Goal: Information Seeking & Learning: Find specific page/section

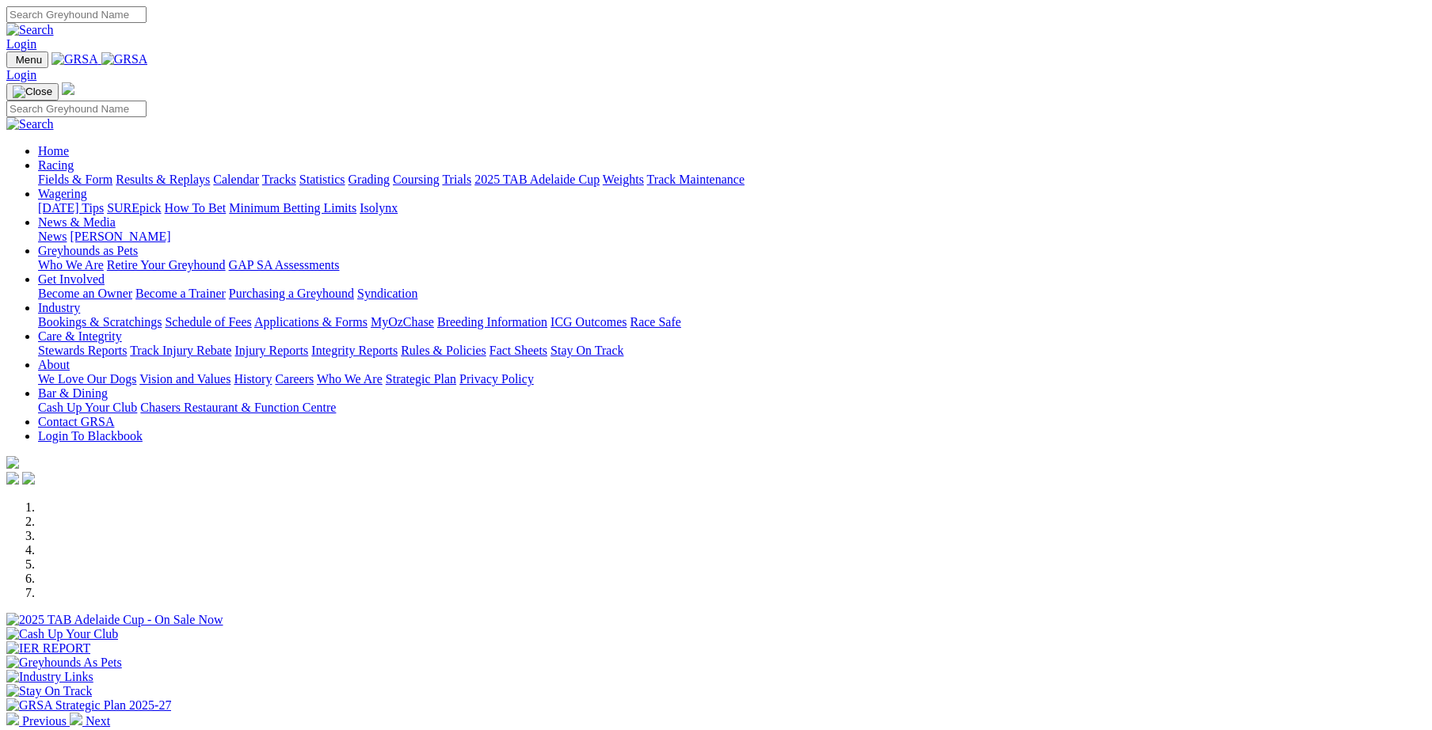
scroll to position [438, 0]
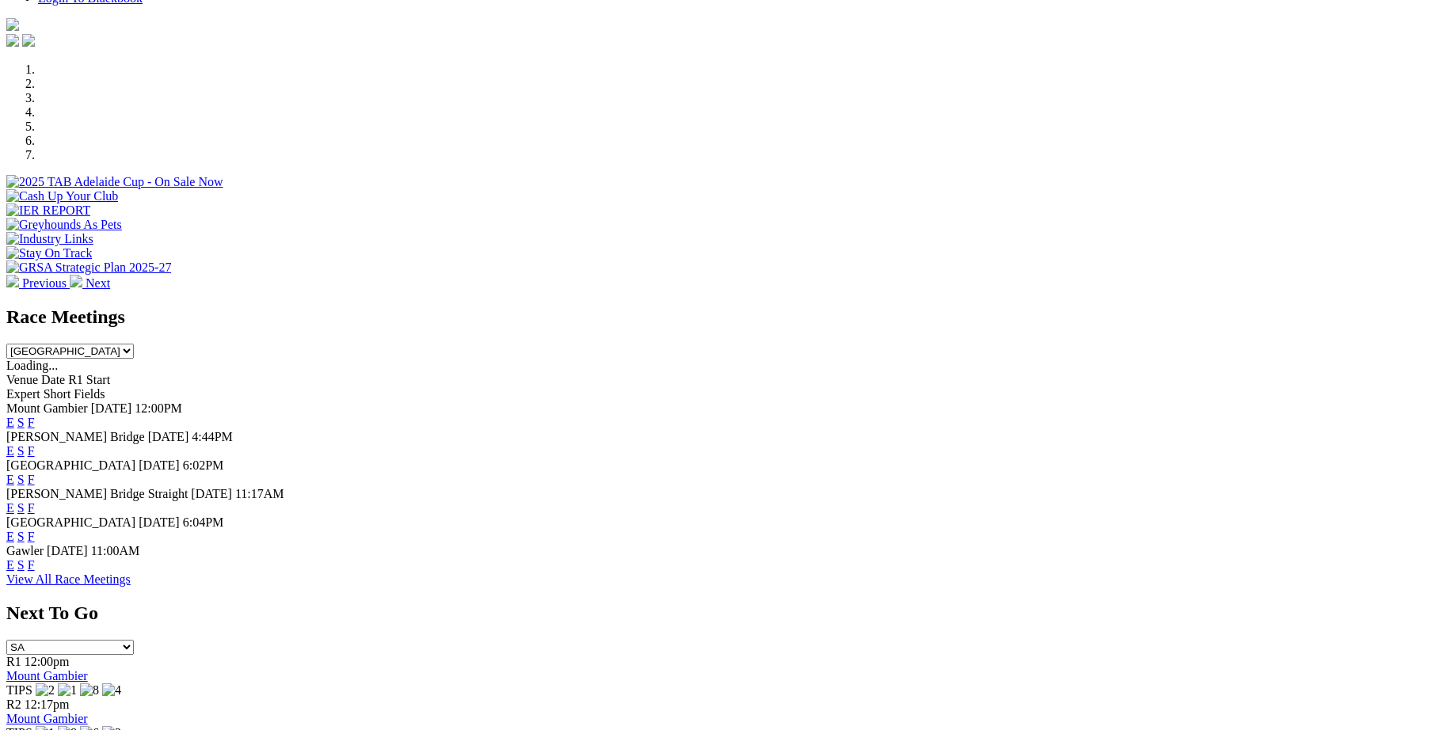
click at [35, 473] on link "F" at bounding box center [31, 479] width 7 height 13
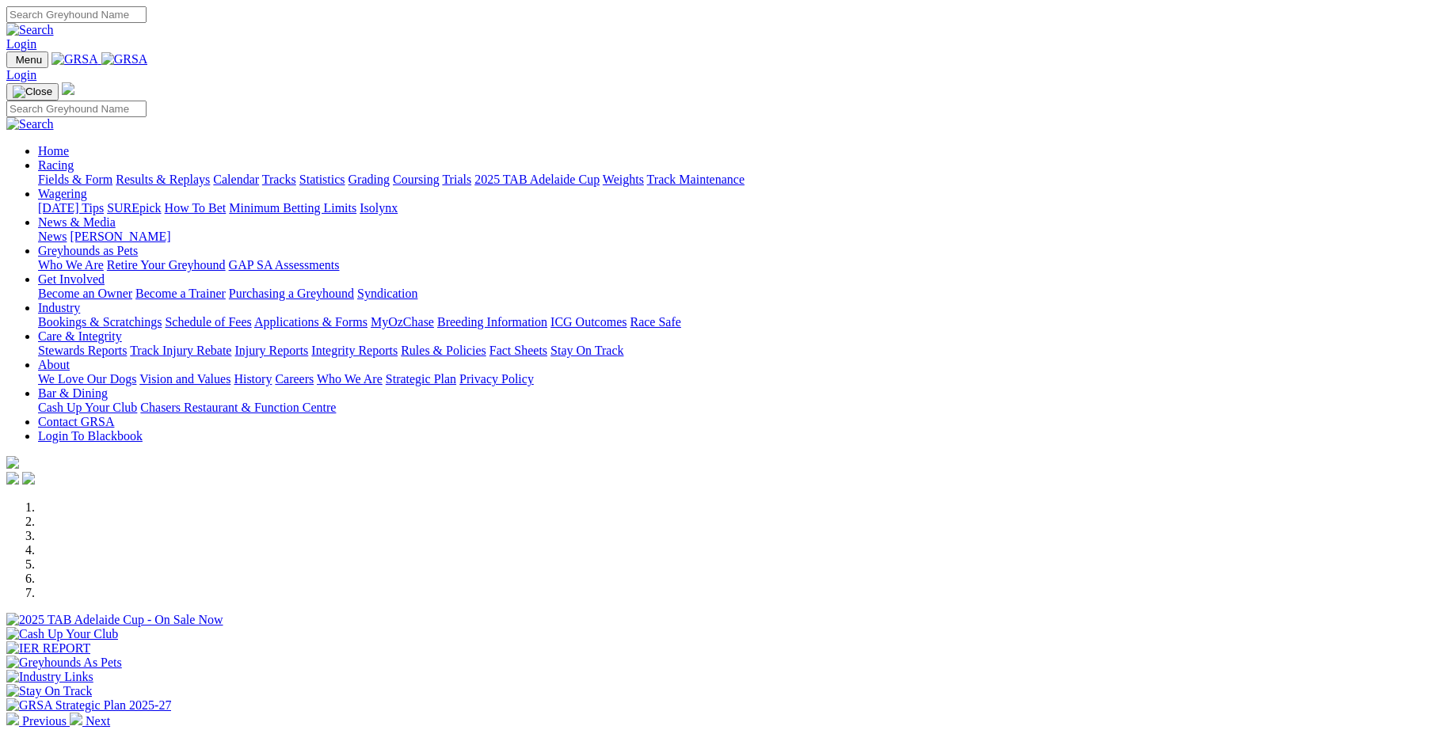
scroll to position [438, 0]
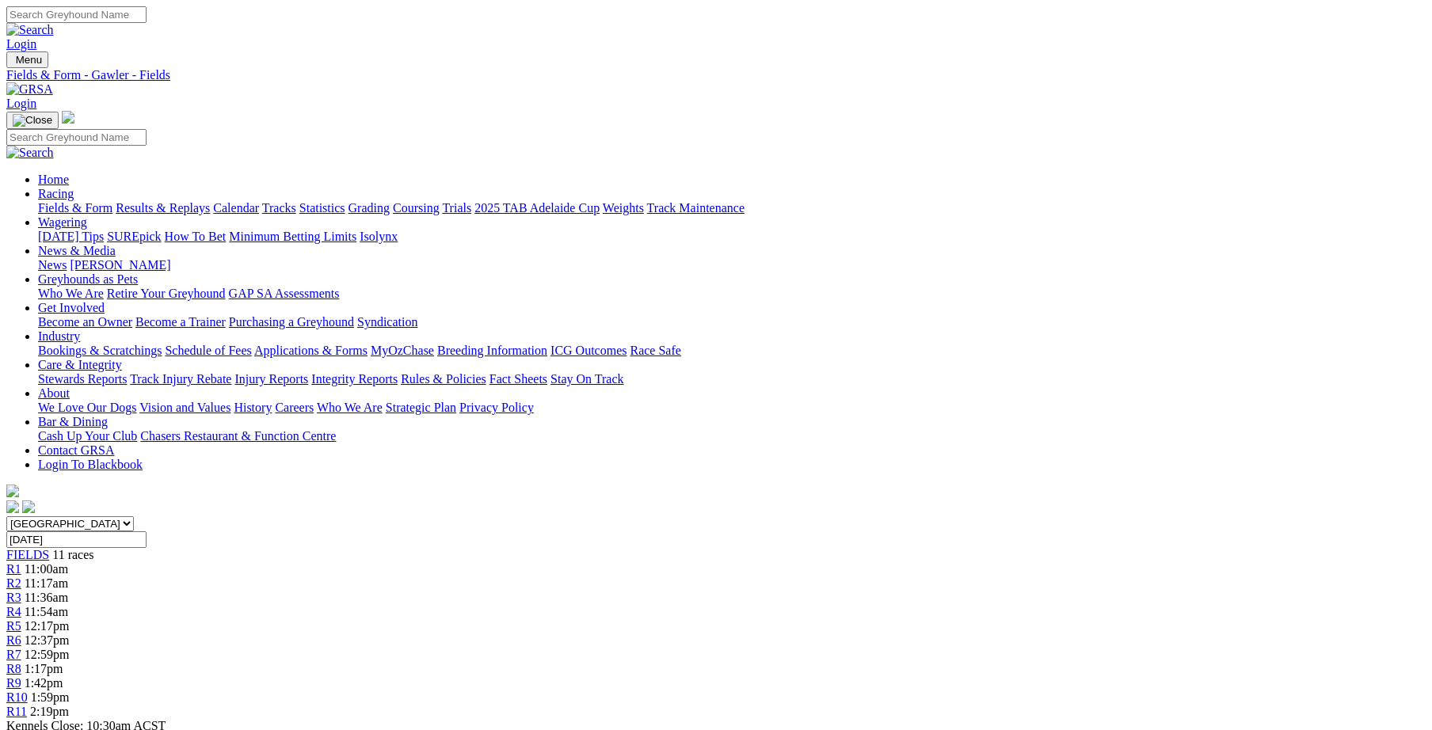
click at [122, 358] on link "Care & Integrity" at bounding box center [80, 364] width 84 height 13
click at [398, 372] on link "Integrity Reports" at bounding box center [354, 378] width 86 height 13
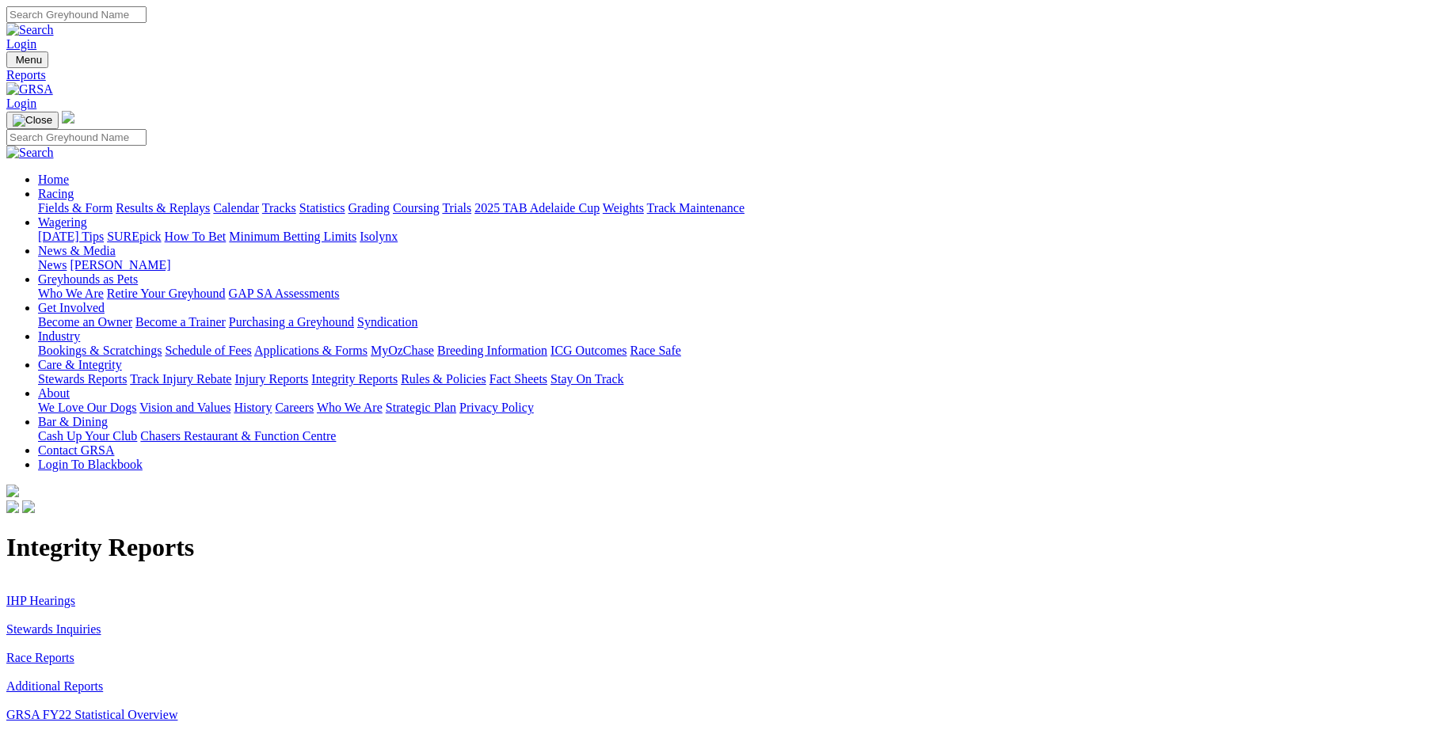
click at [101, 623] on link "Stewards Inquiries" at bounding box center [53, 629] width 95 height 13
